Goal: Find contact information: Find contact information

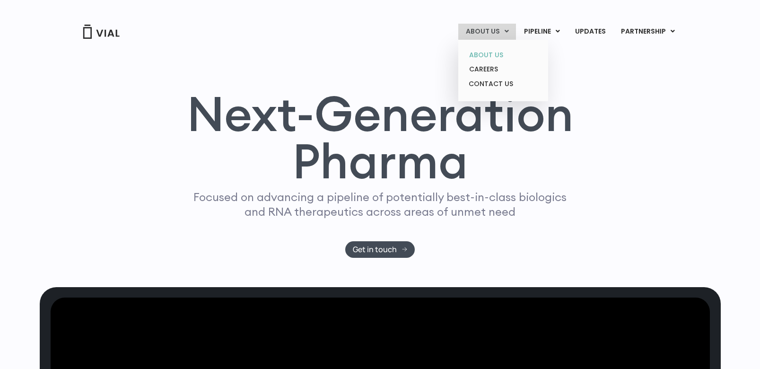
click at [502, 55] on link "ABOUT US" at bounding box center [503, 55] width 83 height 15
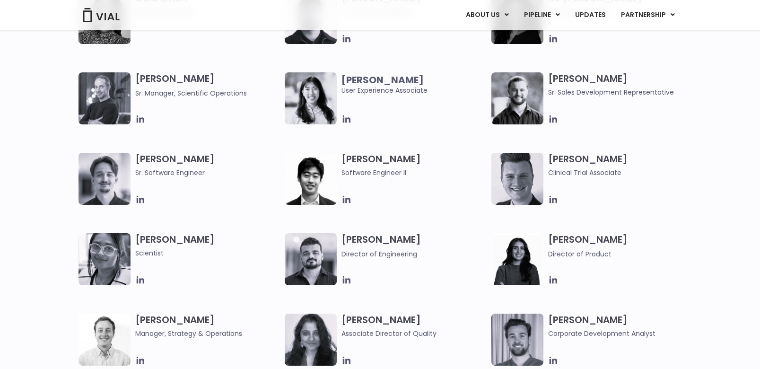
scroll to position [1041, 0]
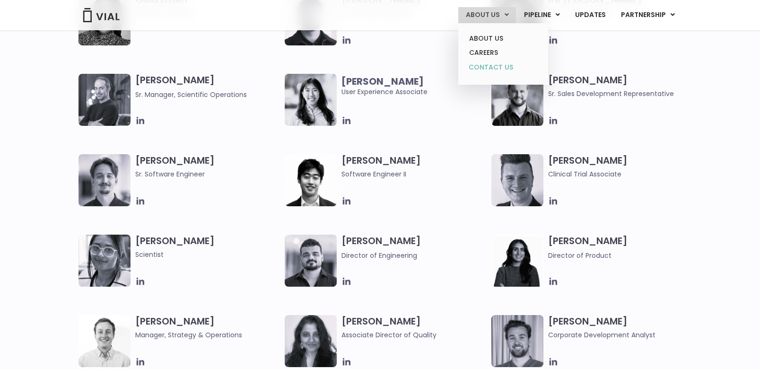
click at [494, 69] on link "CONTACT US" at bounding box center [503, 67] width 83 height 15
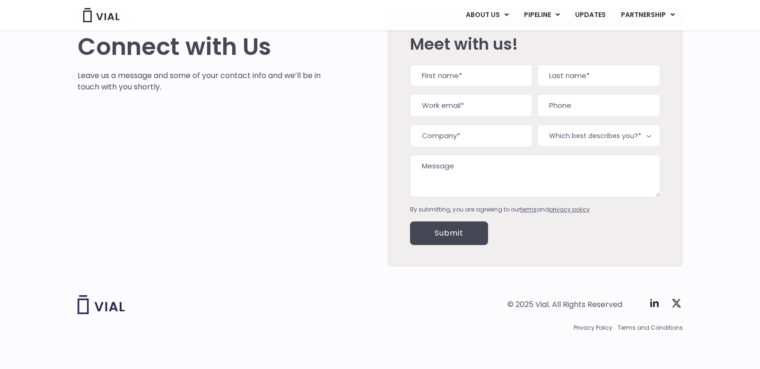
scroll to position [63, 0]
